Goal: Communication & Community: Answer question/provide support

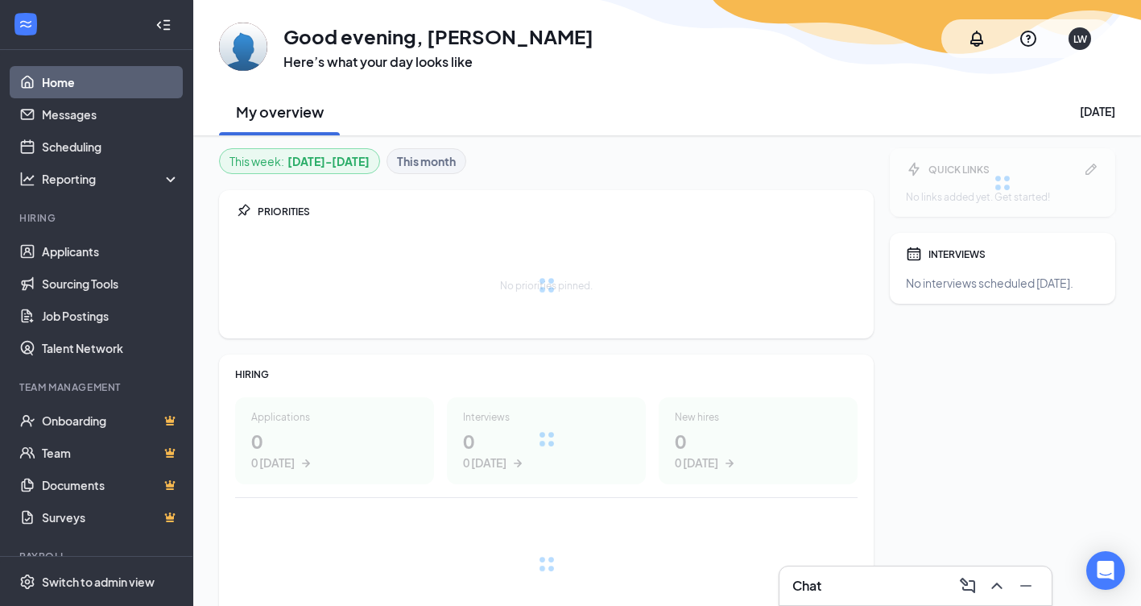
click at [866, 573] on div "Chat" at bounding box center [915, 586] width 246 height 26
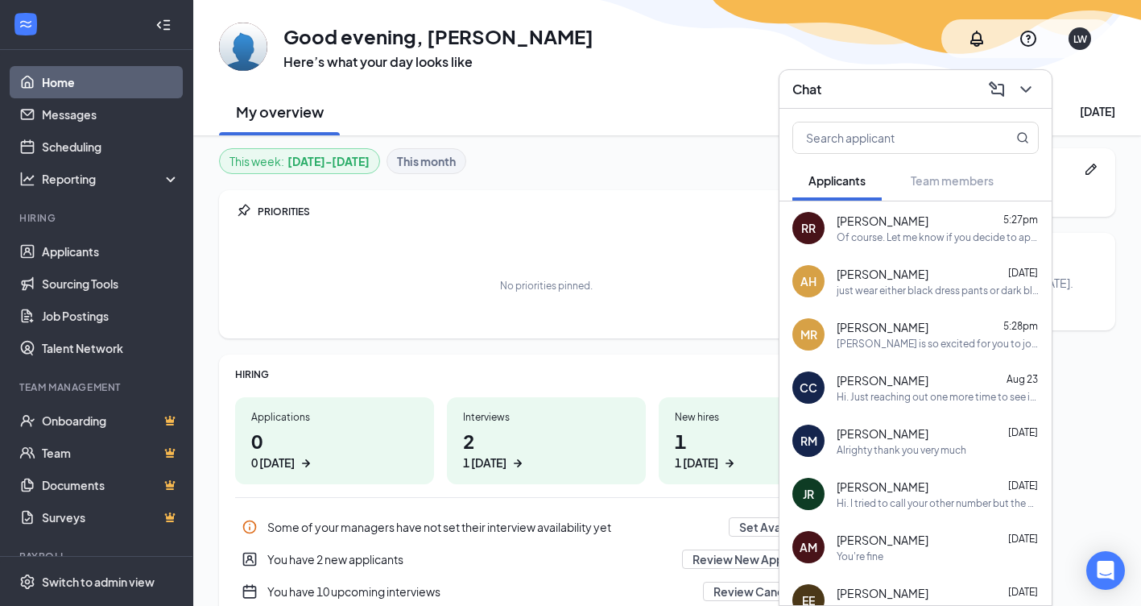
click at [883, 329] on span "[PERSON_NAME]" at bounding box center [883, 327] width 92 height 16
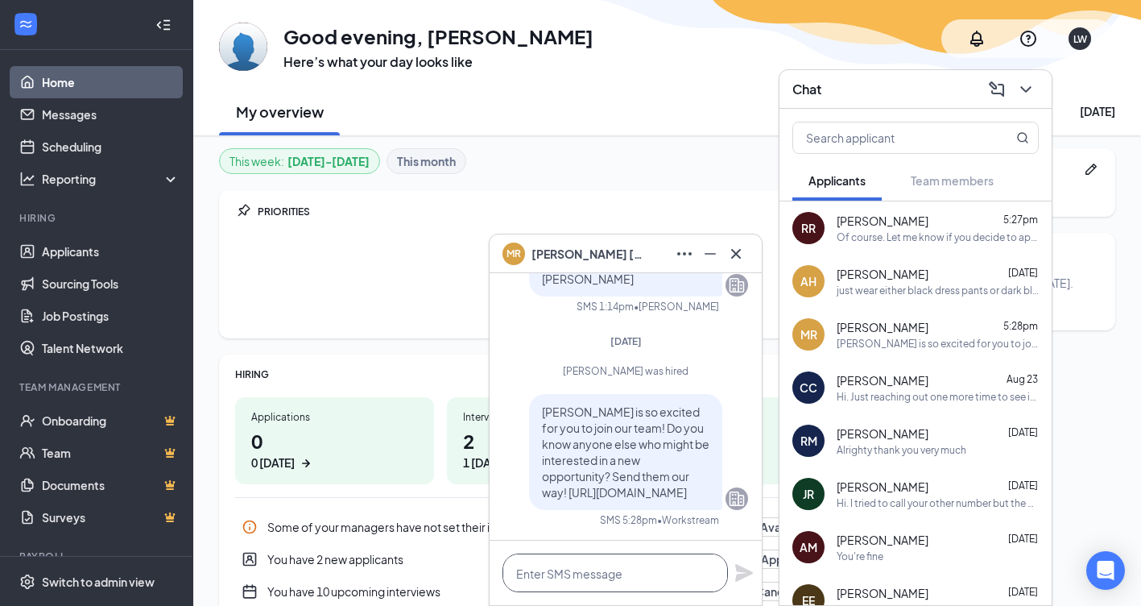
click at [579, 575] on textarea at bounding box center [615, 572] width 225 height 39
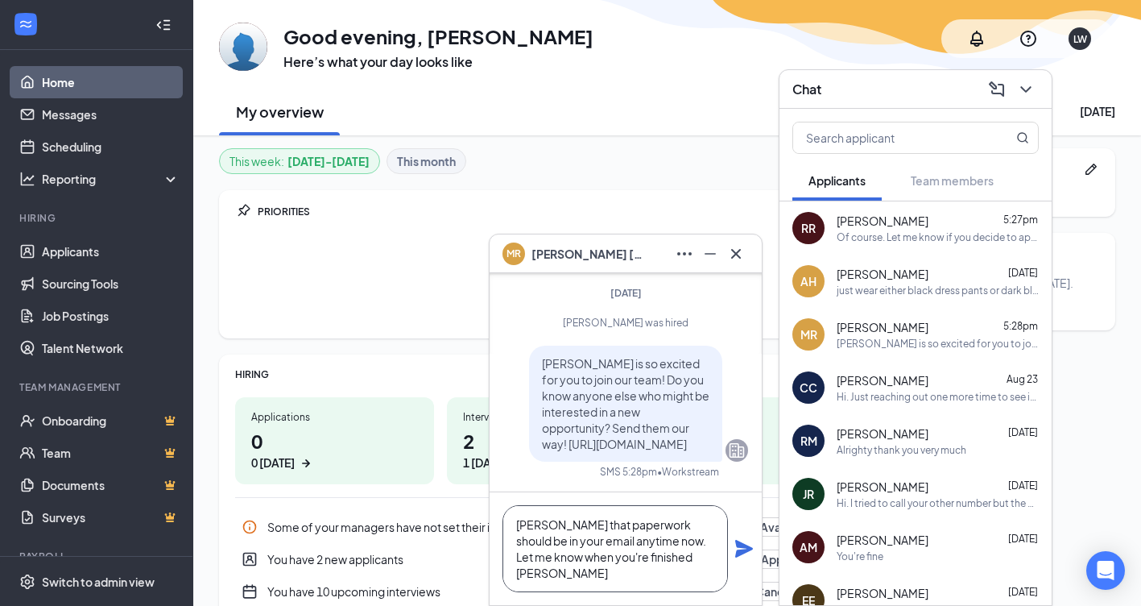
type textarea "[PERSON_NAME] that paperwork should be in your email anytime now. Let me know w…"
click at [737, 554] on icon "Plane" at bounding box center [744, 549] width 18 height 18
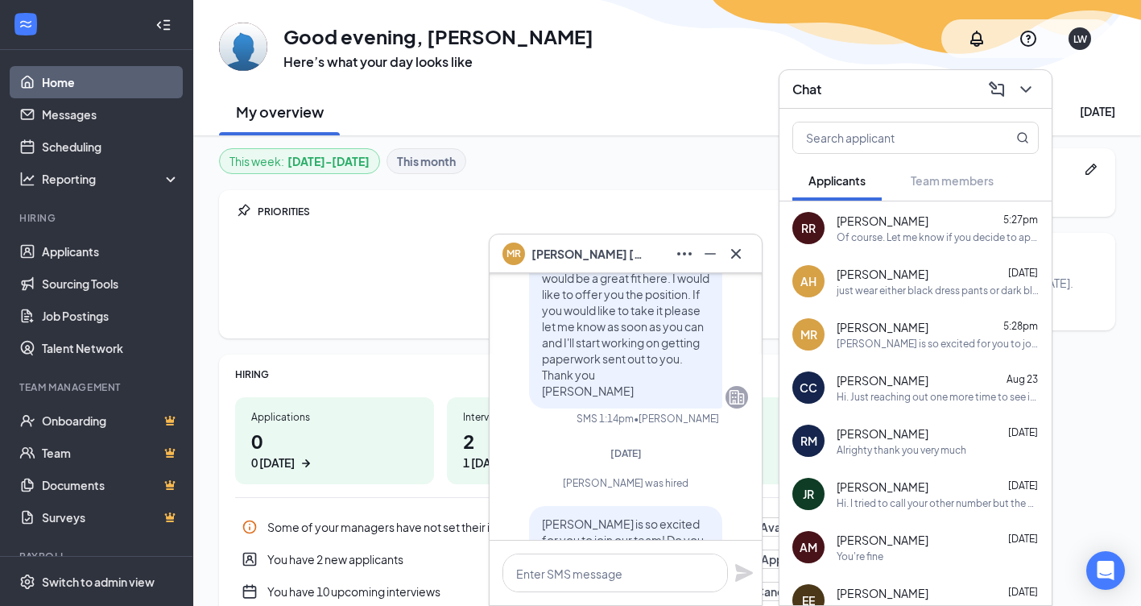
scroll to position [-322, 0]
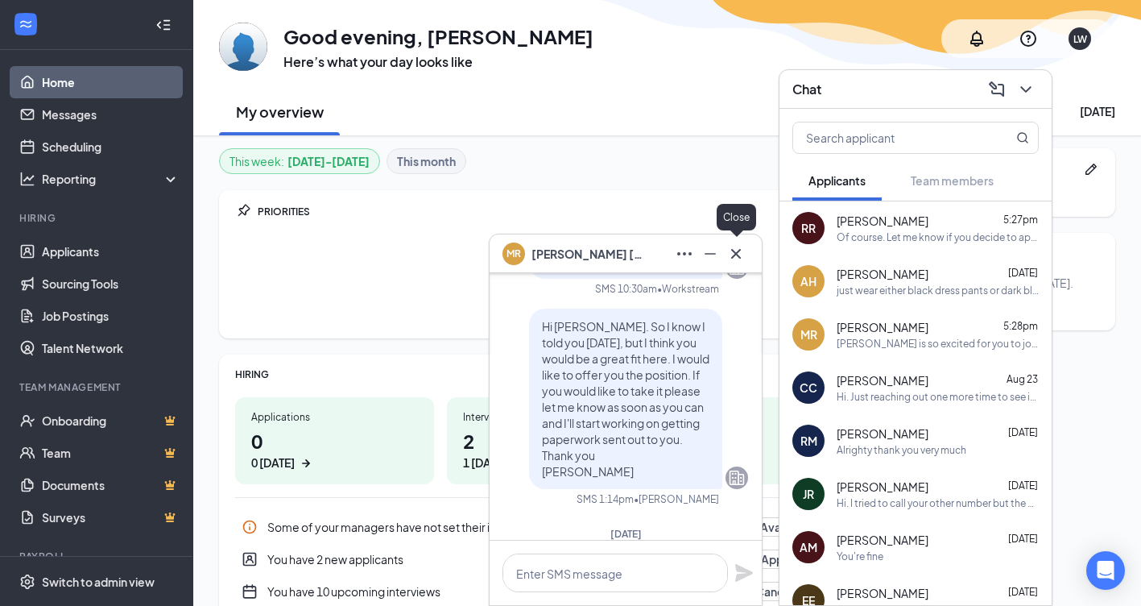
click at [732, 250] on icon "Cross" at bounding box center [735, 253] width 19 height 19
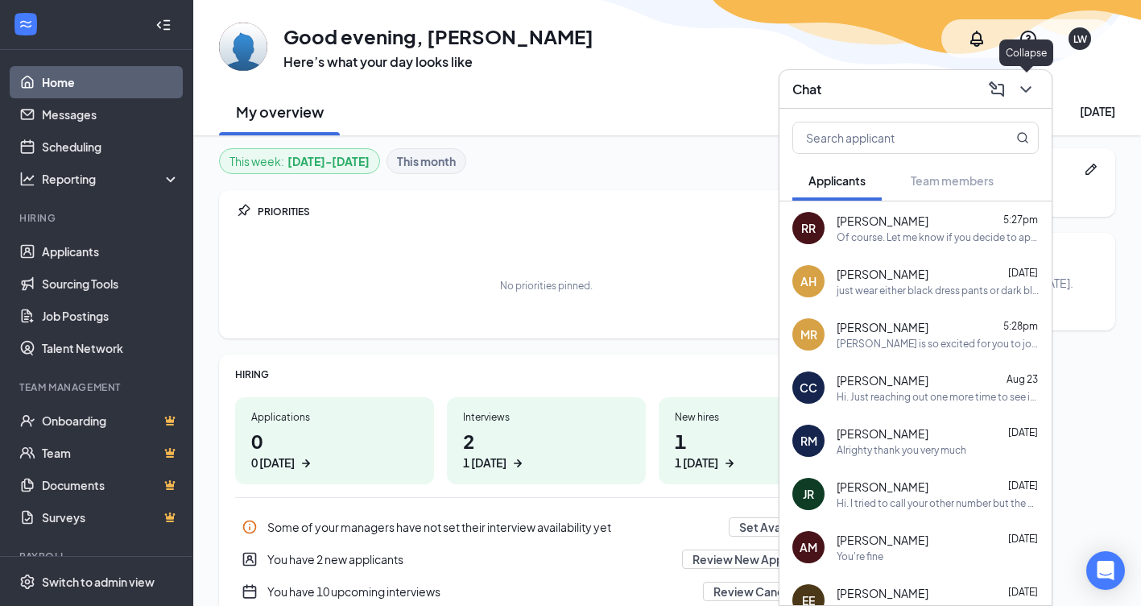
click at [1036, 83] on button at bounding box center [1026, 90] width 26 height 26
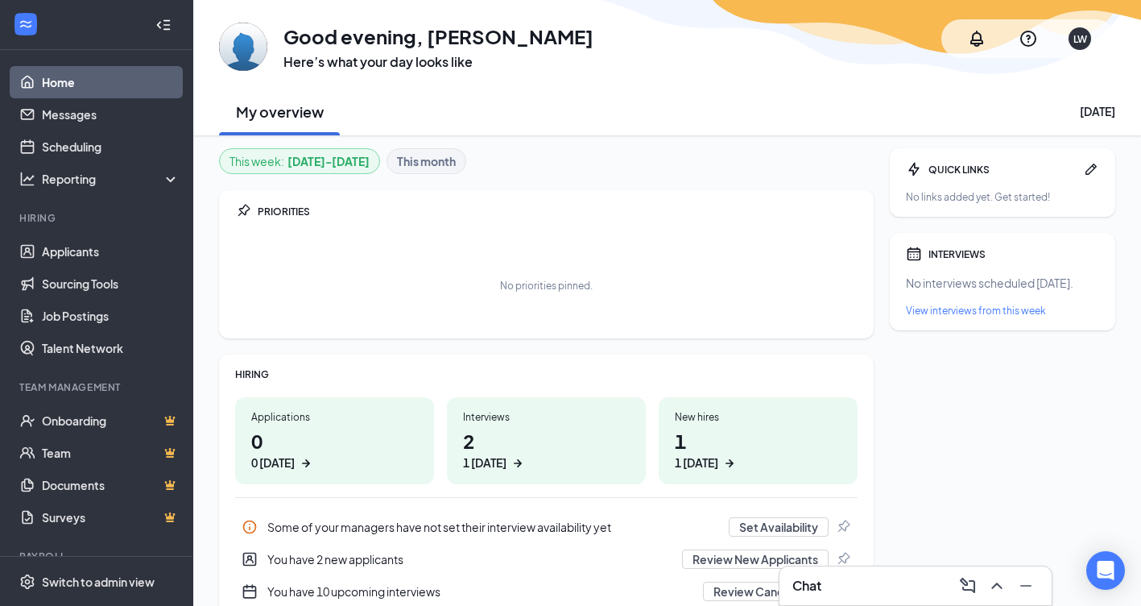
click at [487, 461] on div "1 [DATE]" at bounding box center [484, 462] width 43 height 17
